Goal: Task Accomplishment & Management: Manage account settings

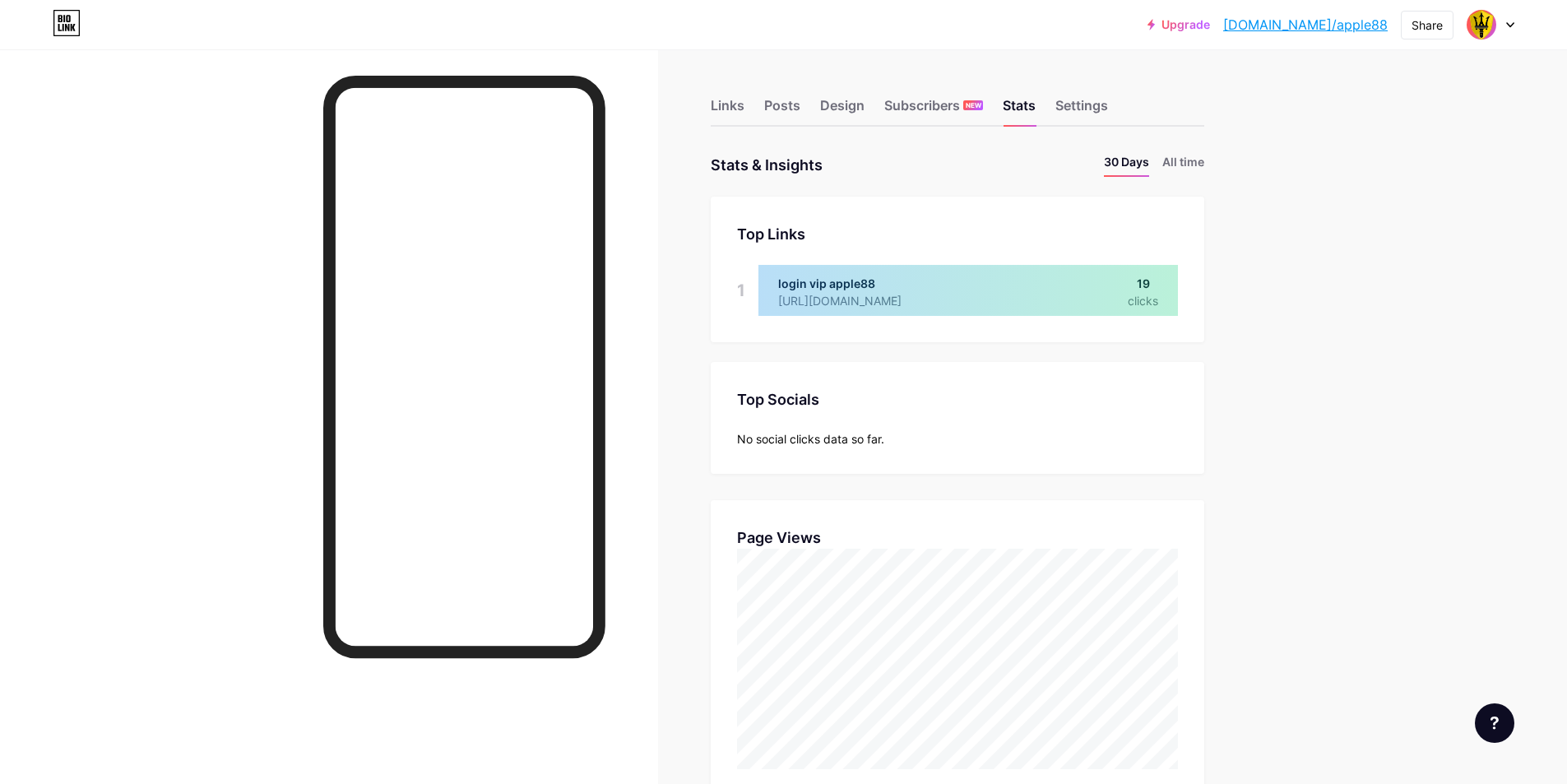
scroll to position [821554, 821231]
